Goal: Check status: Check status

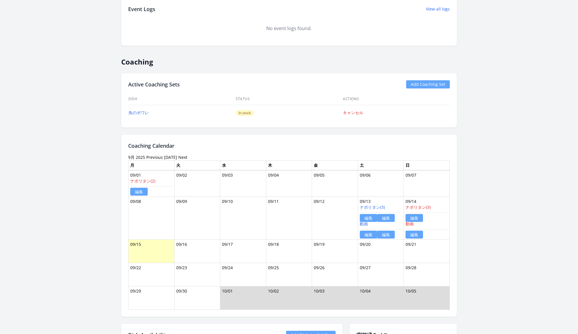
scroll to position [409, 0]
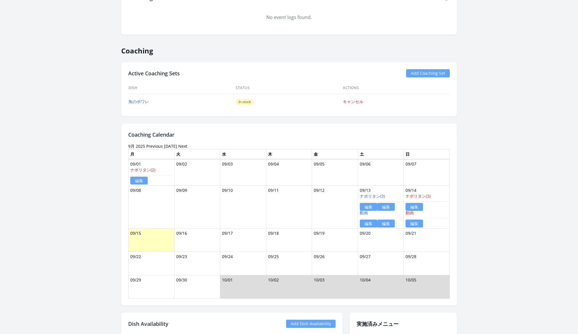
click at [389, 222] on link "編集" at bounding box center [386, 223] width 17 height 8
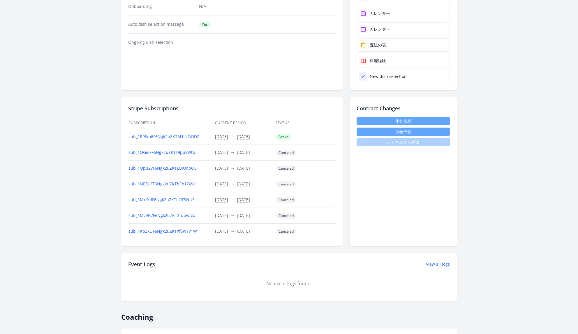
scroll to position [0, 0]
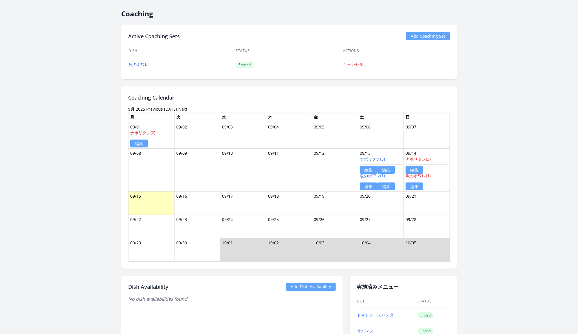
scroll to position [496, 0]
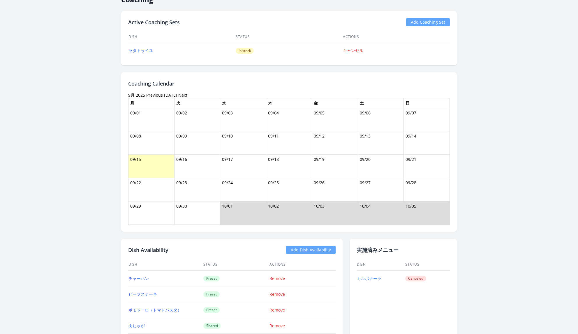
scroll to position [238, 0]
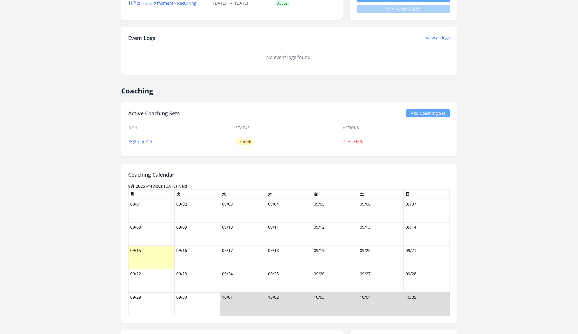
click at [154, 185] on link "Previous" at bounding box center [154, 186] width 17 height 6
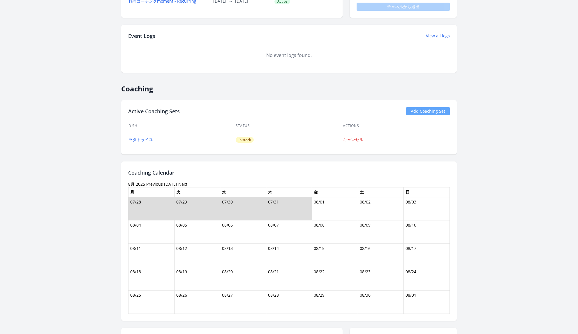
scroll to position [287, 0]
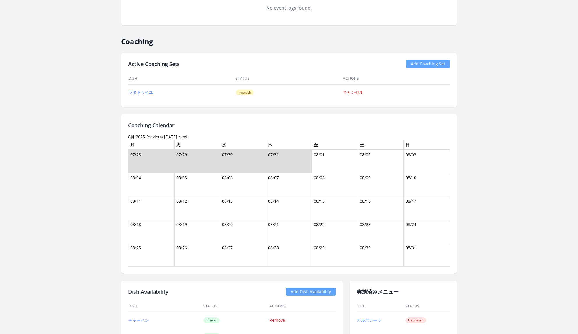
click at [152, 134] on link "Previous" at bounding box center [154, 137] width 17 height 6
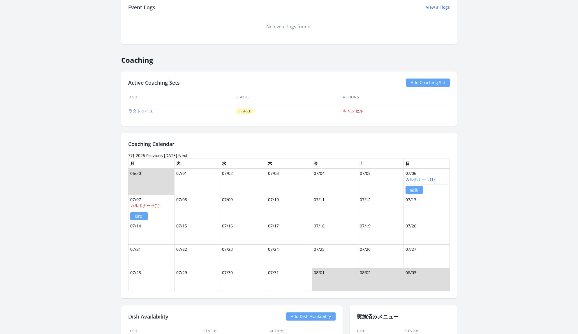
scroll to position [288, 0]
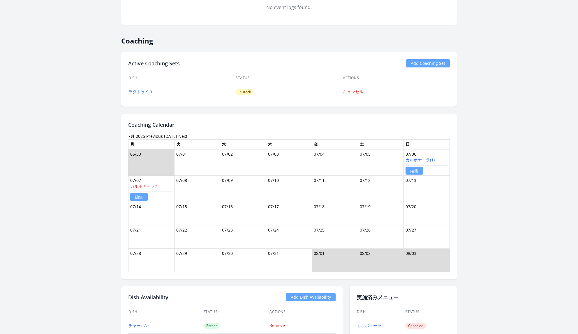
click at [150, 137] on link "Previous" at bounding box center [154, 136] width 17 height 6
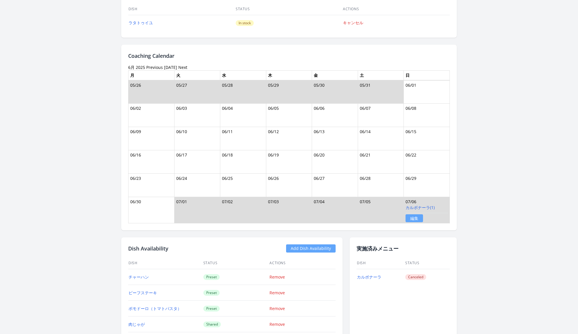
scroll to position [344, 0]
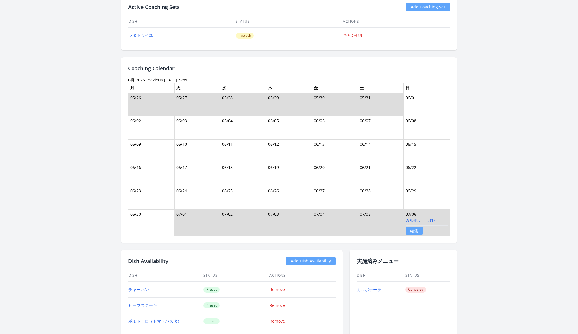
click at [181, 77] on link "Next" at bounding box center [182, 80] width 9 height 6
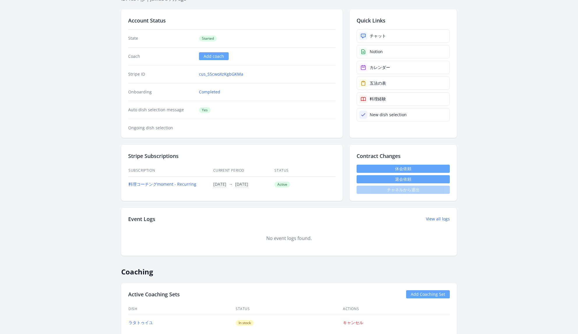
scroll to position [310, 0]
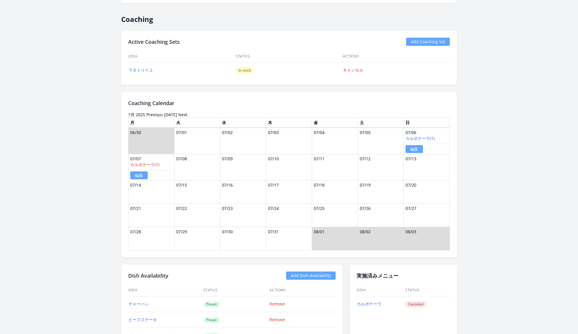
click at [183, 112] on link "Next" at bounding box center [182, 115] width 9 height 6
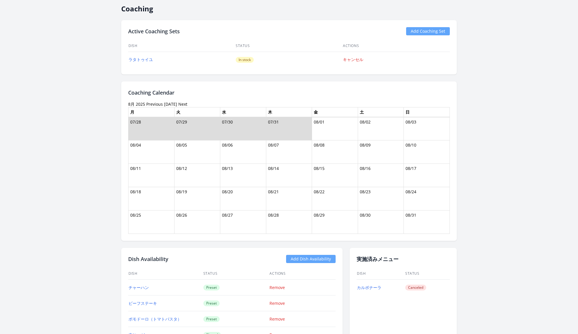
scroll to position [337, 0]
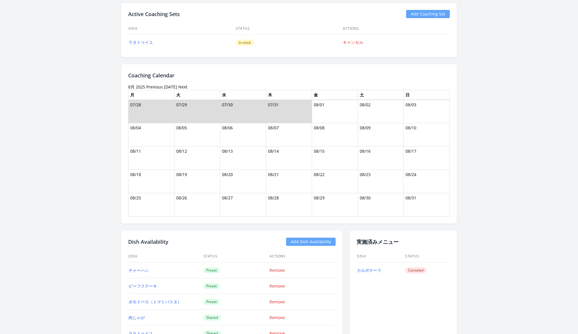
click at [178, 84] on link "Next" at bounding box center [182, 87] width 9 height 6
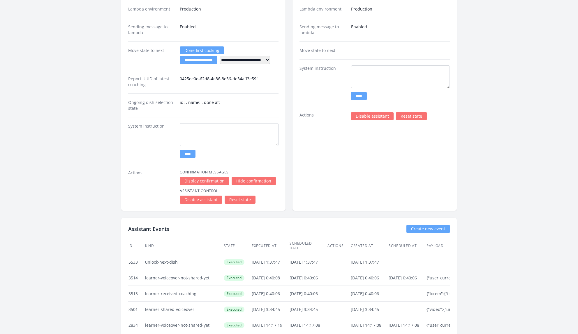
scroll to position [918, 0]
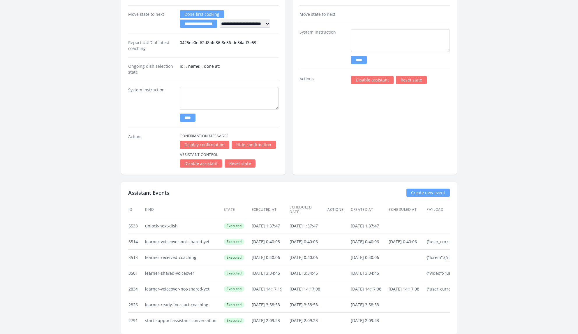
drag, startPoint x: 140, startPoint y: 216, endPoint x: 129, endPoint y: 216, distance: 11.4
click at [129, 218] on td "5533" at bounding box center [136, 226] width 17 height 16
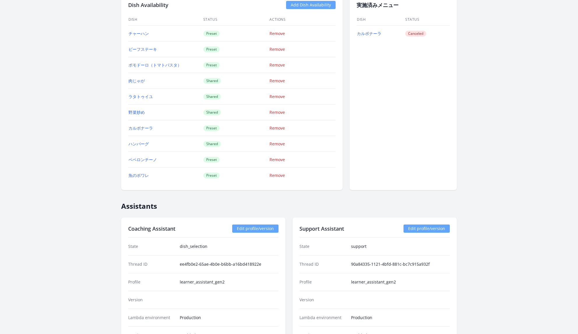
scroll to position [421, 0]
